Goal: Transaction & Acquisition: Purchase product/service

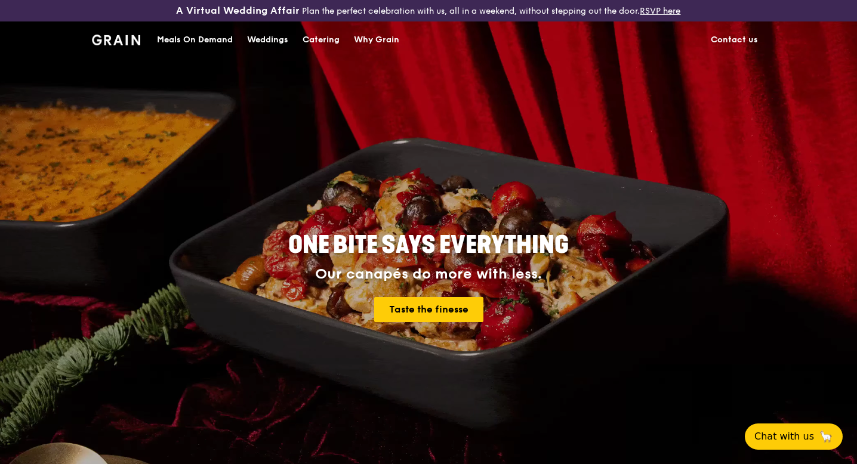
click at [321, 41] on div "Catering" at bounding box center [321, 40] width 37 height 36
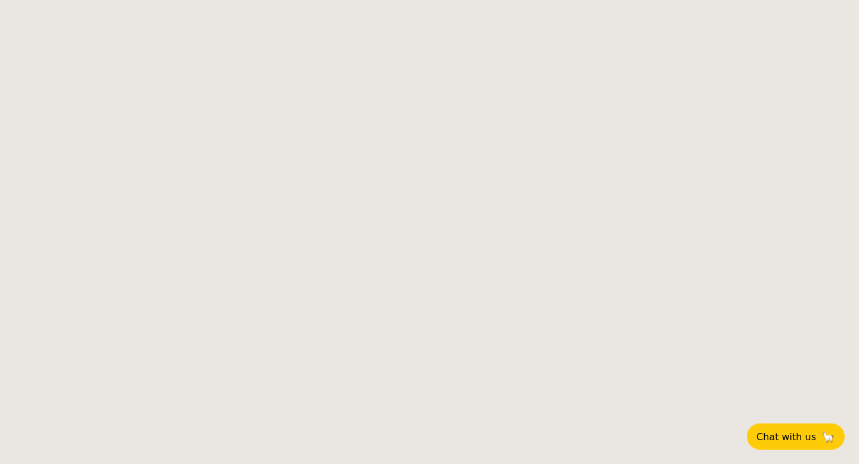
select select
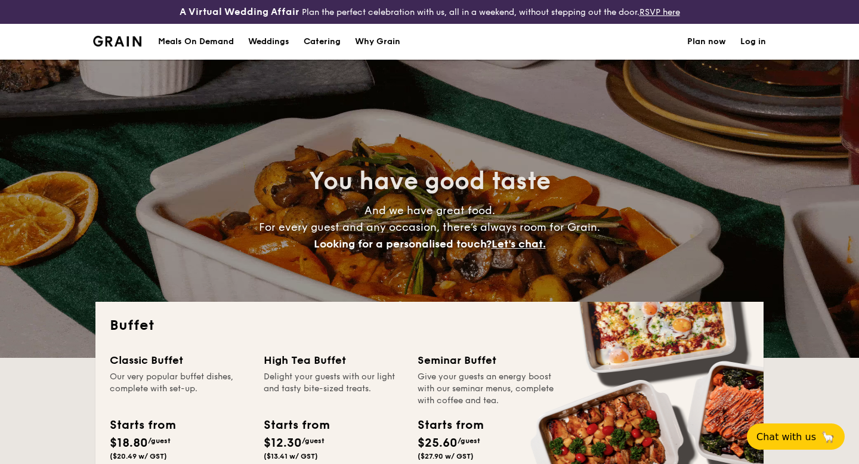
click at [201, 36] on div "Meals On Demand" at bounding box center [196, 42] width 76 height 36
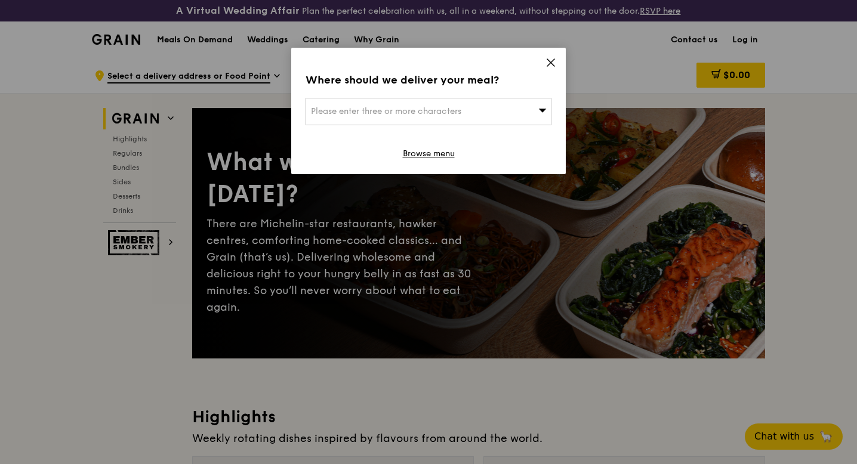
click at [552, 60] on icon at bounding box center [551, 62] width 11 height 11
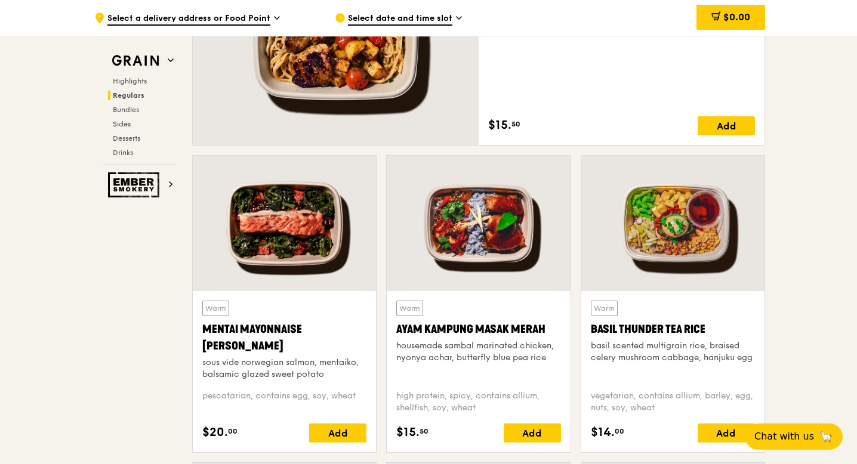
scroll to position [825, 0]
